Goal: Task Accomplishment & Management: Use online tool/utility

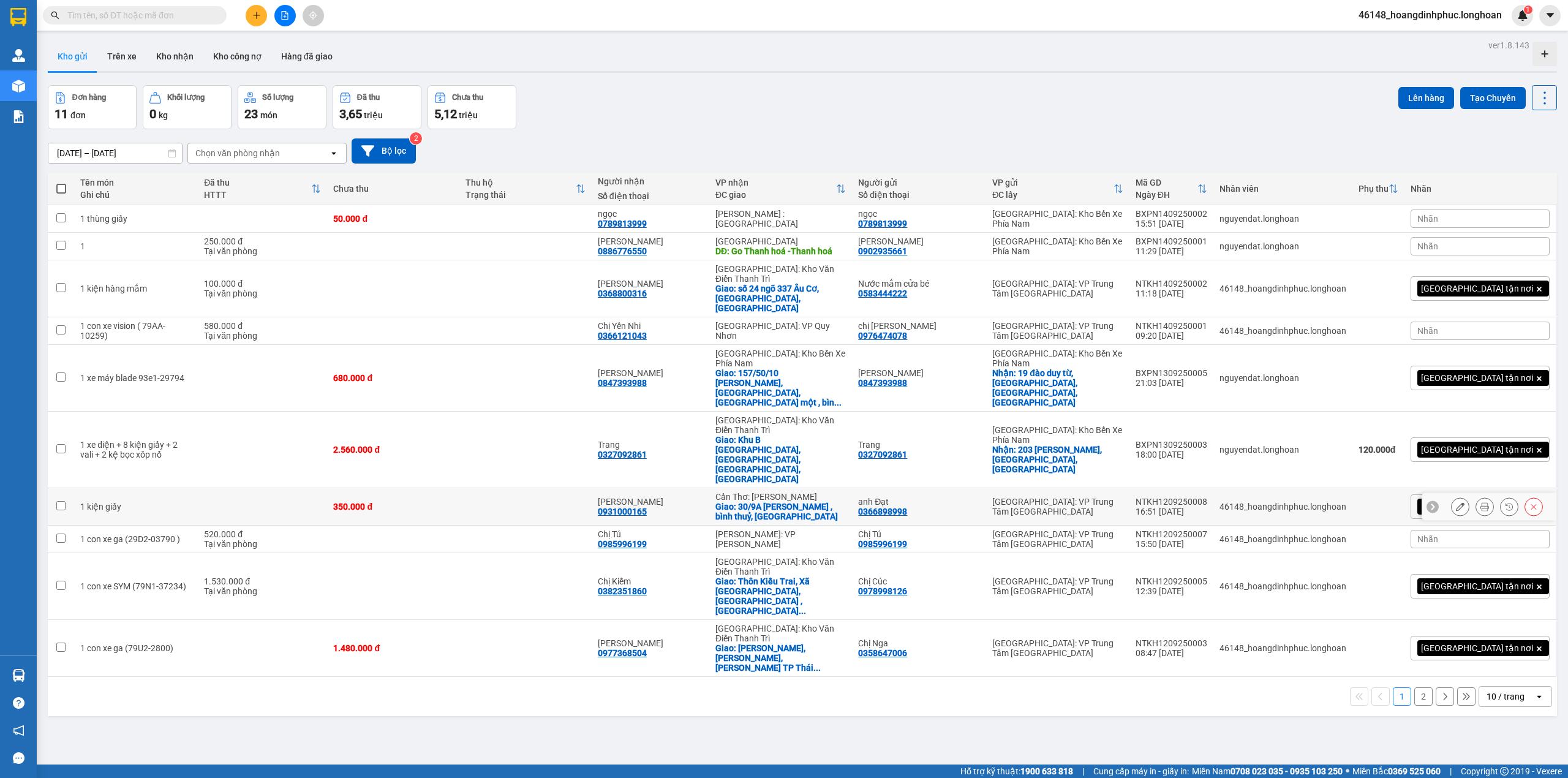
click at [1480, 502] on icon at bounding box center [1485, 507] width 9 height 9
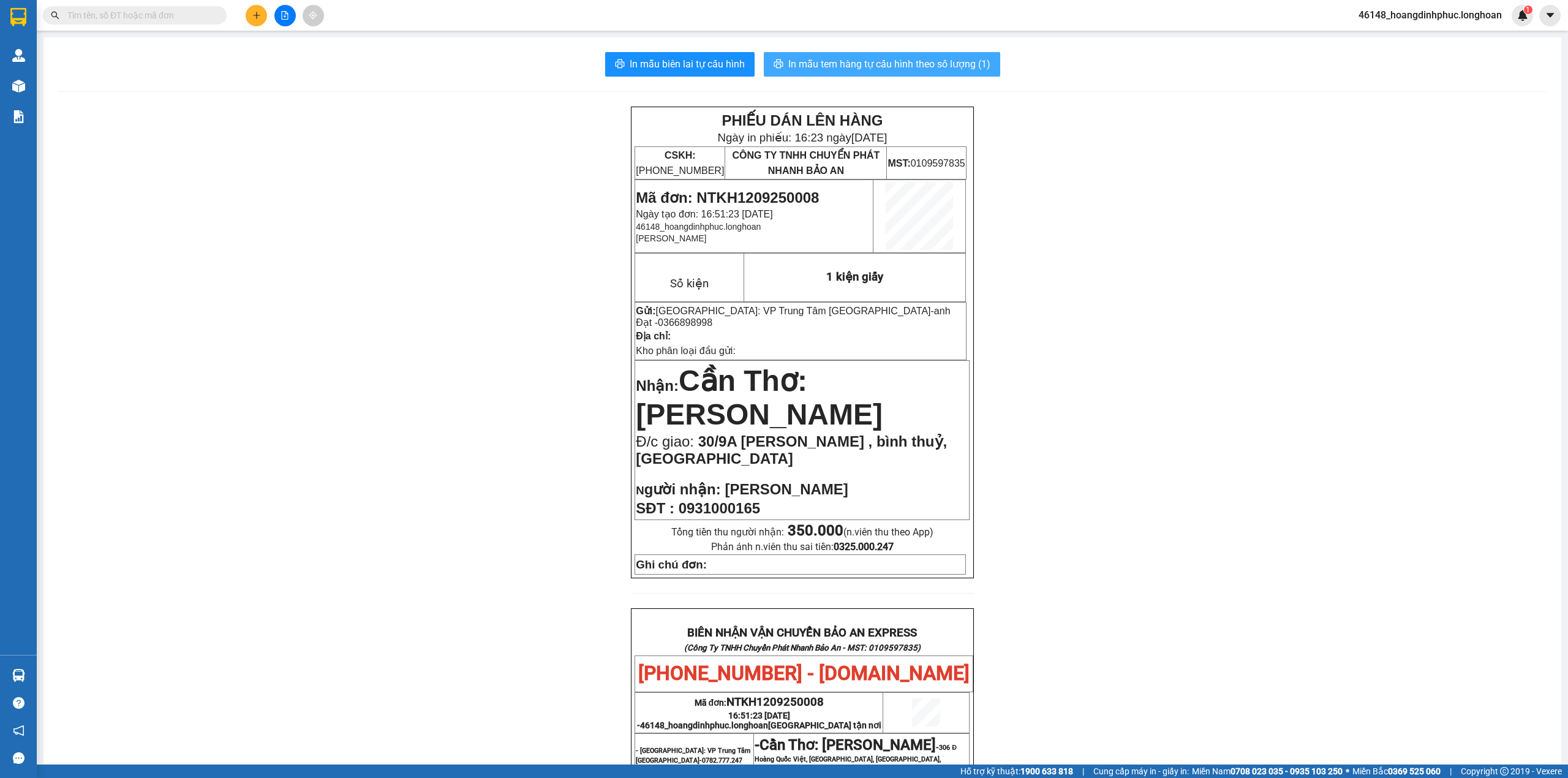
click at [829, 57] on span "In mẫu tem hàng tự cấu hình theo số lượng (1)" at bounding box center [889, 64] width 202 height 15
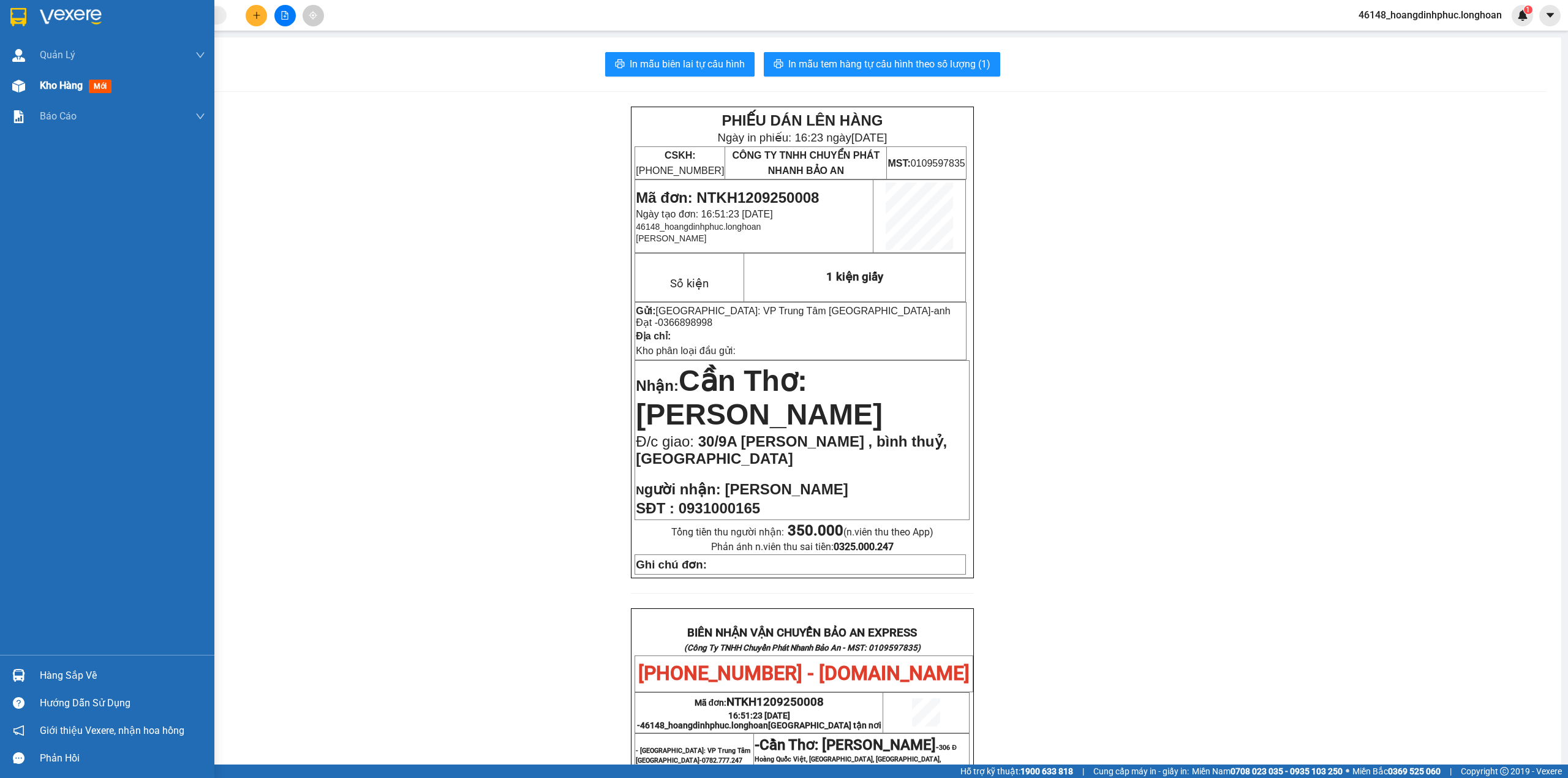
click at [6, 82] on div "Kho hàng mới" at bounding box center [107, 86] width 214 height 31
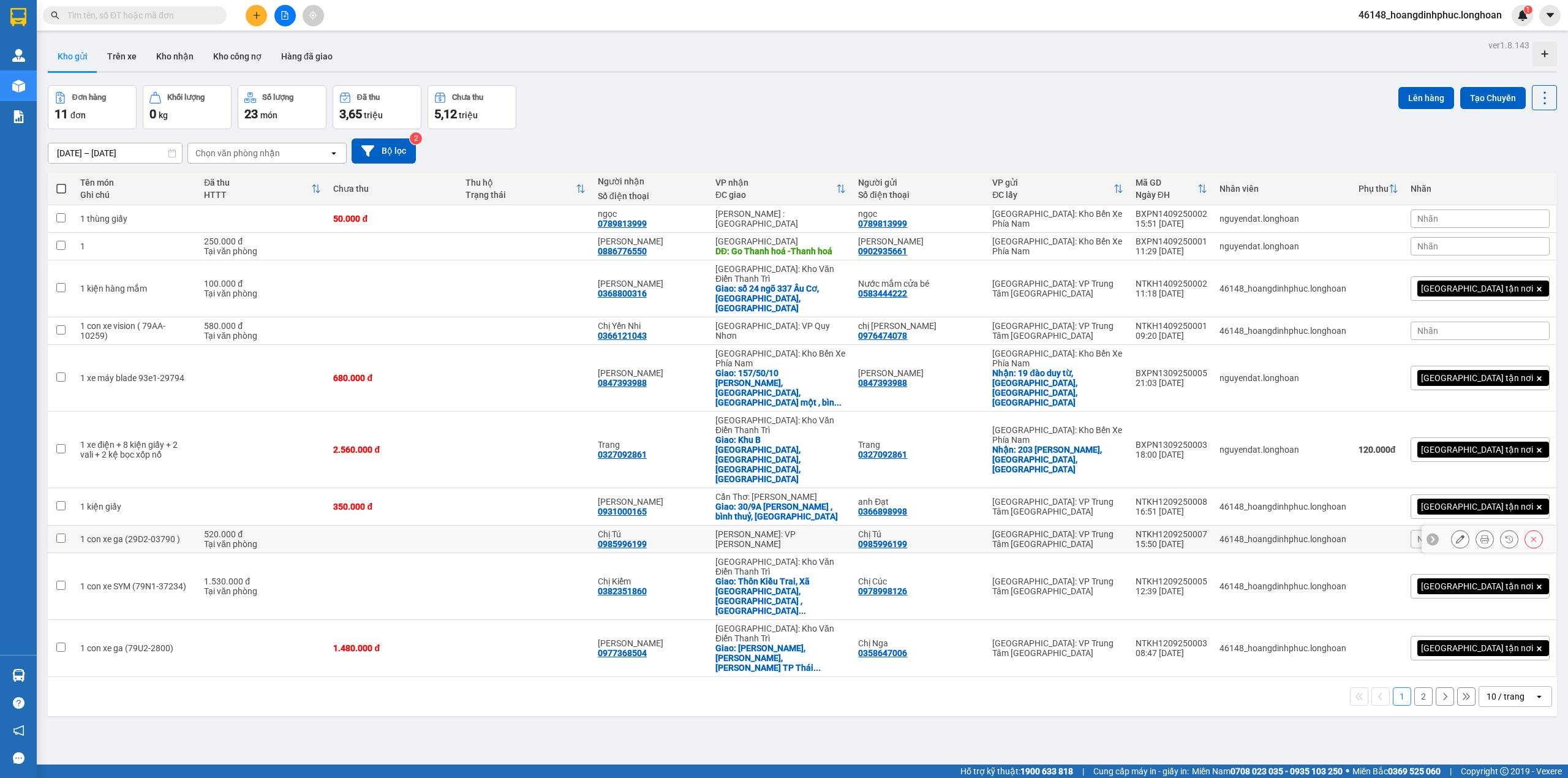
click at [1476, 529] on button at bounding box center [1484, 540] width 17 height 21
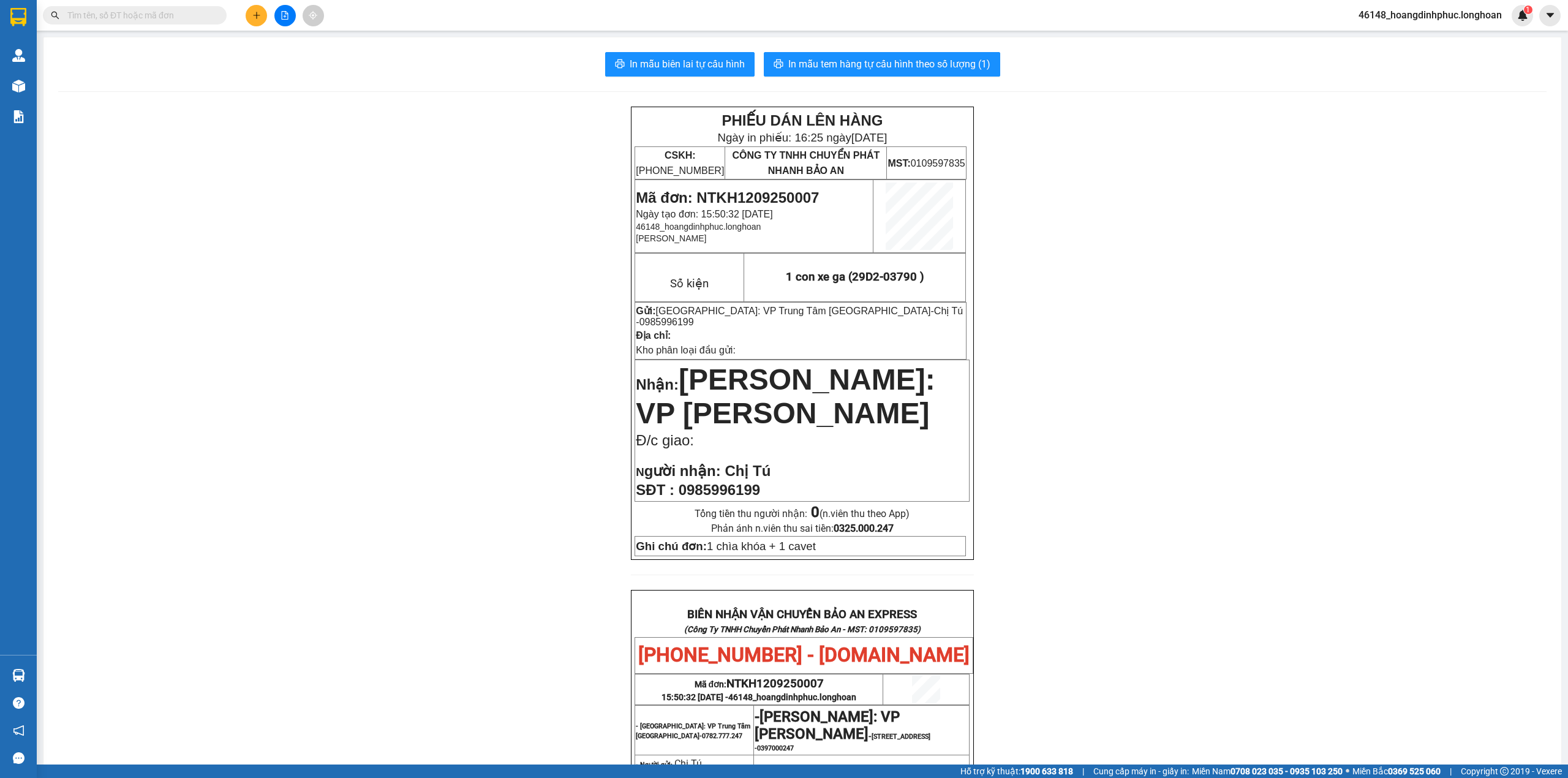
click at [883, 77] on div "In mẫu biên lai tự cấu hình In mẫu tem hàng tự cấu hình theo số lượng (1) PHIẾU…" at bounding box center [803, 609] width 1518 height 1143
click at [885, 73] on button "In mẫu tem hàng tự cấu hình theo số lượng (1)" at bounding box center [881, 65] width 237 height 25
